Goal: Consume media (video, audio)

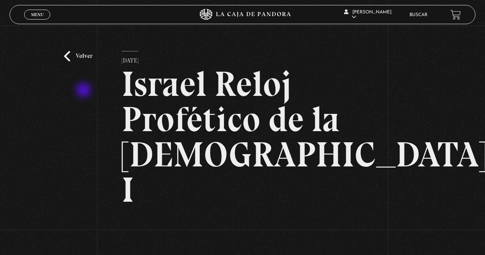
scroll to position [107, 0]
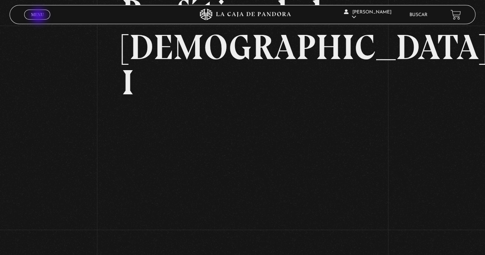
click at [39, 16] on span "Menu" at bounding box center [37, 14] width 13 height 5
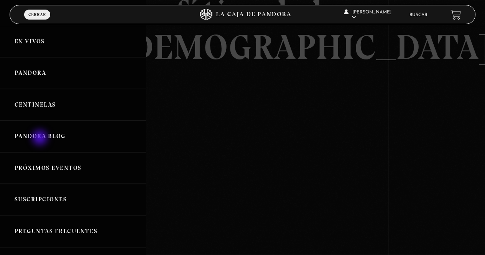
click at [41, 138] on link "Pandora Blog" at bounding box center [73, 136] width 146 height 32
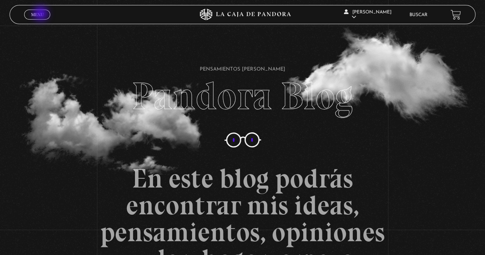
click at [41, 14] on span "Menu" at bounding box center [37, 14] width 13 height 5
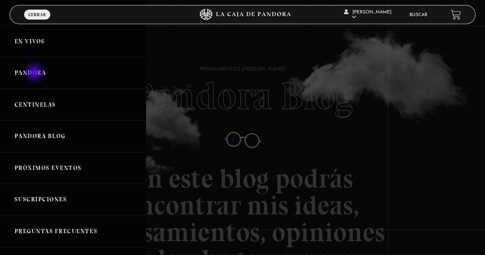
click at [35, 73] on link "Pandora" at bounding box center [73, 73] width 146 height 32
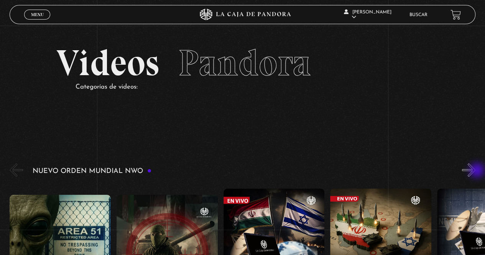
click at [475, 171] on button "»" at bounding box center [468, 169] width 13 height 13
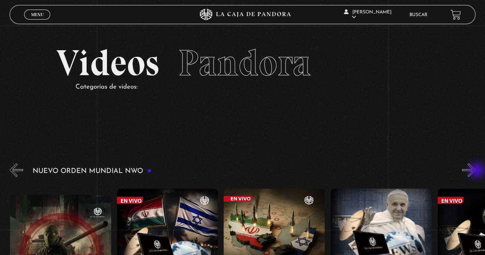
click at [475, 171] on button "»" at bounding box center [468, 169] width 13 height 13
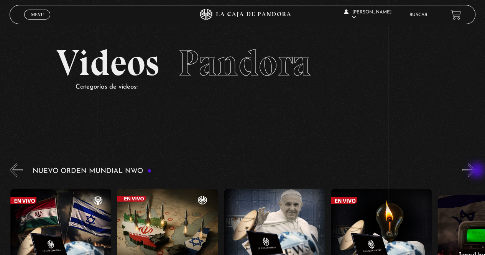
scroll to position [0, 214]
click at [475, 171] on button "»" at bounding box center [468, 169] width 13 height 13
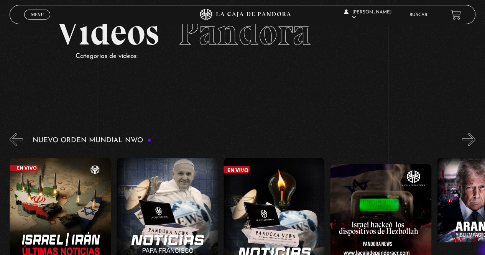
scroll to position [46, 0]
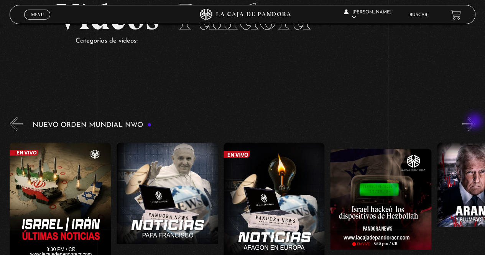
click at [475, 122] on button "»" at bounding box center [468, 123] width 13 height 13
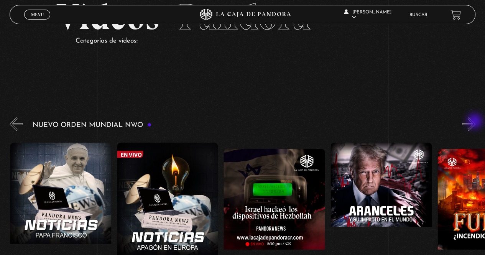
scroll to position [0, 427]
click at [475, 122] on button "»" at bounding box center [468, 123] width 13 height 13
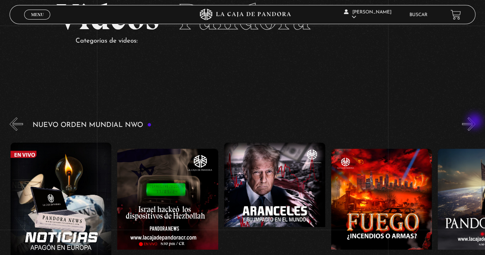
scroll to position [0, 534]
click at [475, 122] on button "»" at bounding box center [468, 123] width 13 height 13
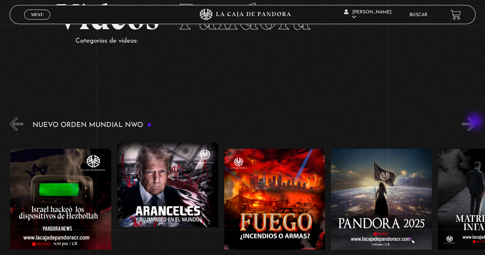
scroll to position [0, 641]
click at [475, 122] on button "»" at bounding box center [468, 123] width 13 height 13
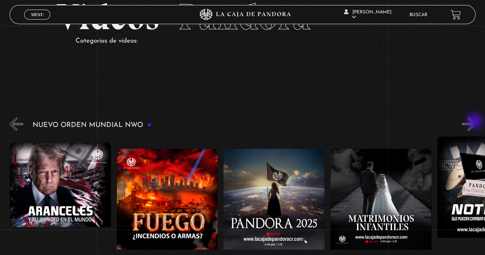
scroll to position [0, 748]
click at [475, 122] on button "»" at bounding box center [468, 123] width 13 height 13
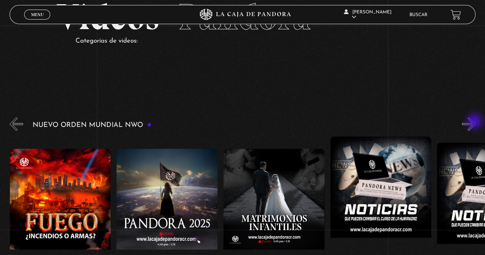
click at [475, 122] on button "»" at bounding box center [468, 123] width 13 height 13
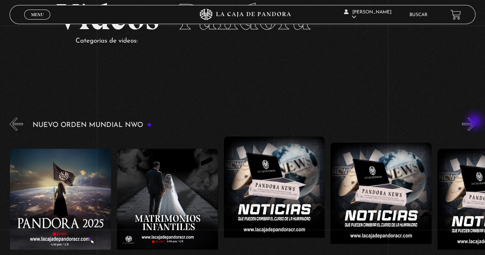
scroll to position [0, 961]
click at [475, 122] on button "»" at bounding box center [468, 123] width 13 height 13
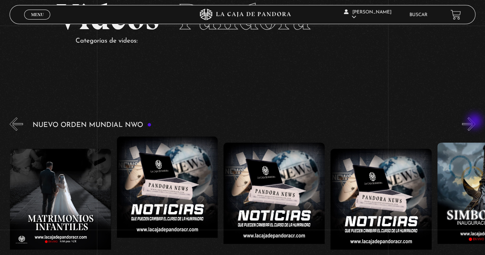
click at [475, 122] on button "»" at bounding box center [468, 123] width 13 height 13
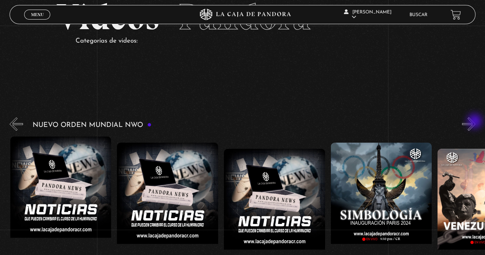
scroll to position [0, 1175]
click at [475, 122] on button "»" at bounding box center [468, 123] width 13 height 13
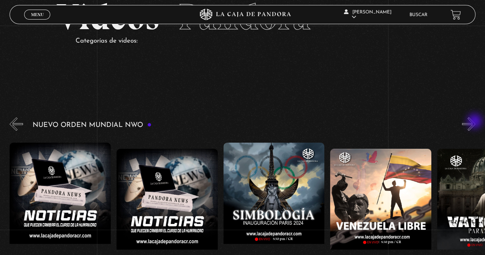
click at [475, 122] on button "»" at bounding box center [468, 123] width 13 height 13
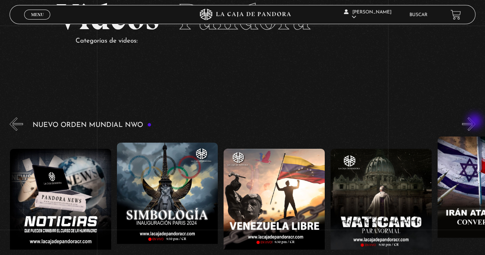
click at [475, 122] on button "»" at bounding box center [468, 123] width 13 height 13
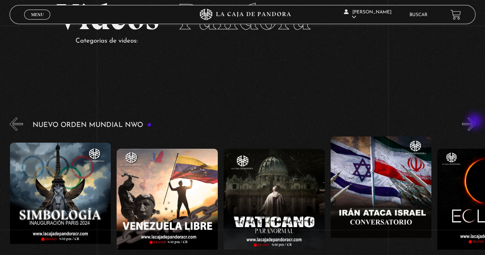
scroll to position [0, 1495]
click at [475, 122] on button "»" at bounding box center [468, 123] width 13 height 13
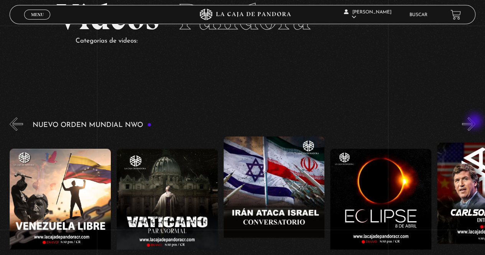
click at [475, 122] on button "»" at bounding box center [468, 123] width 13 height 13
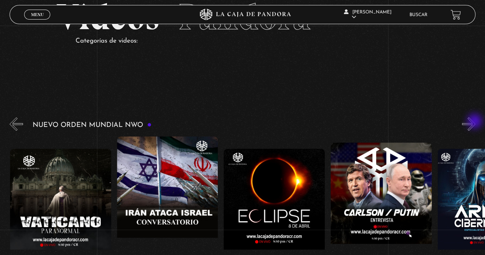
scroll to position [0, 1709]
click at [392, 175] on figure at bounding box center [380, 212] width 101 height 138
